Goal: Task Accomplishment & Management: Complete application form

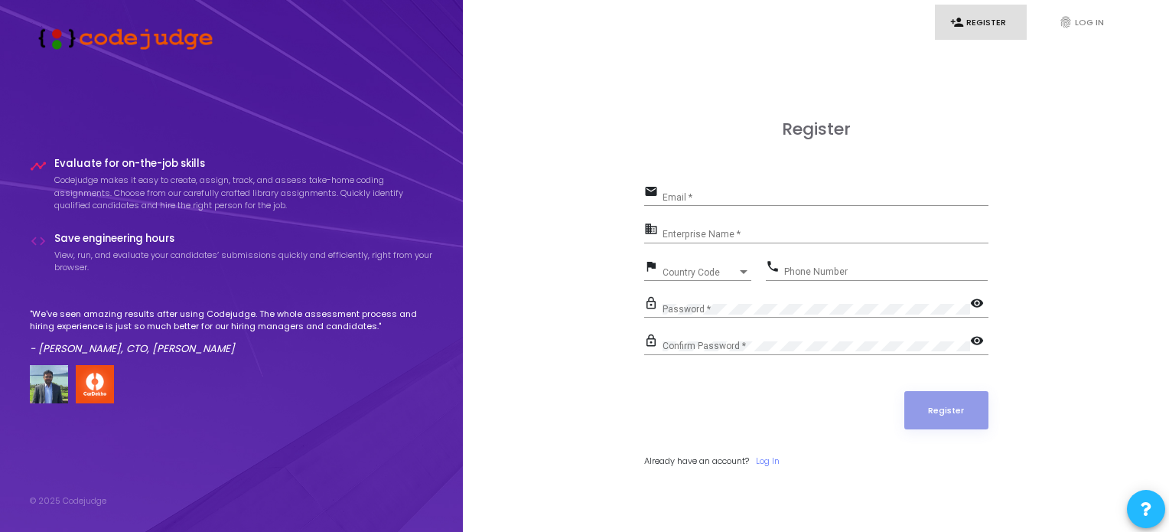
click at [709, 191] on div "Email *" at bounding box center [826, 194] width 326 height 24
type input "[EMAIL_ADDRESS][DOMAIN_NAME]"
click at [758, 232] on input "Enterprise Name *" at bounding box center [826, 235] width 326 height 11
type input "Payoneer"
click at [704, 272] on span "Country Code" at bounding box center [690, 272] width 54 height 10
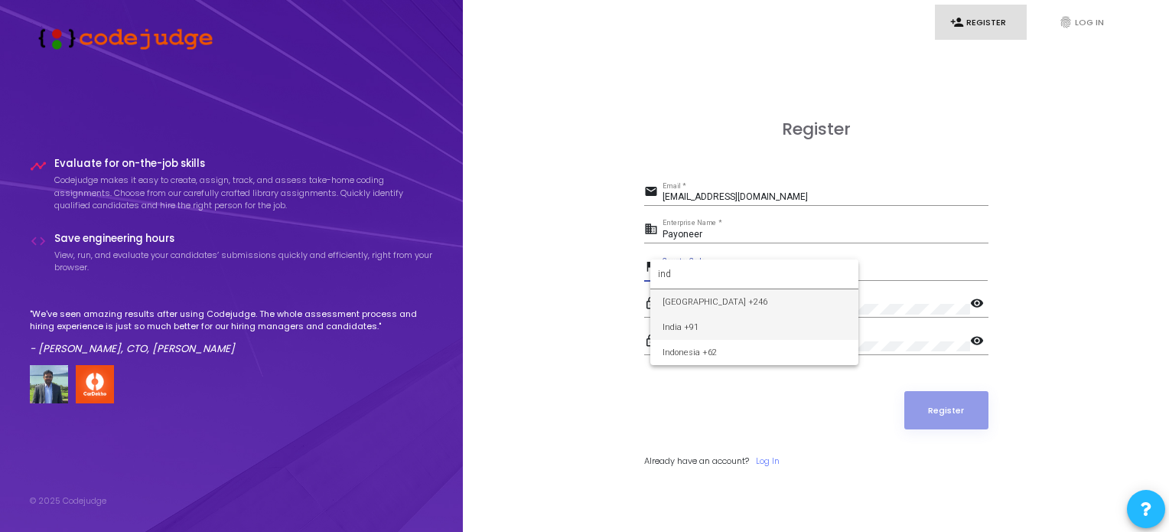
type input "ind"
click at [704, 329] on span "India +91" at bounding box center [755, 326] width 184 height 25
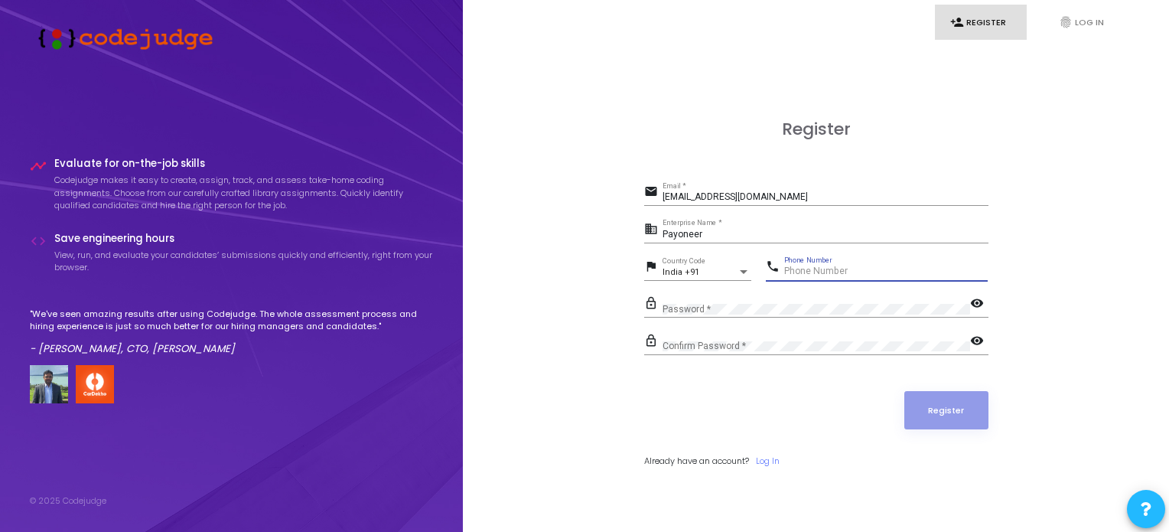
click at [837, 266] on input "Phone Number" at bounding box center [886, 271] width 204 height 11
type input "6386337958"
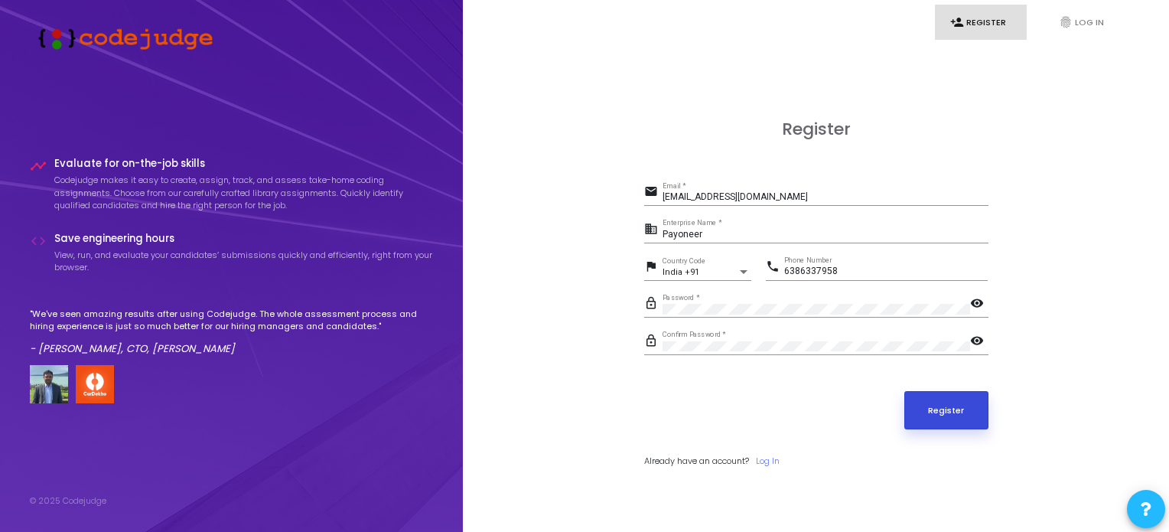
click at [931, 402] on button "Register" at bounding box center [946, 410] width 84 height 38
